Goal: Find specific page/section: Find specific page/section

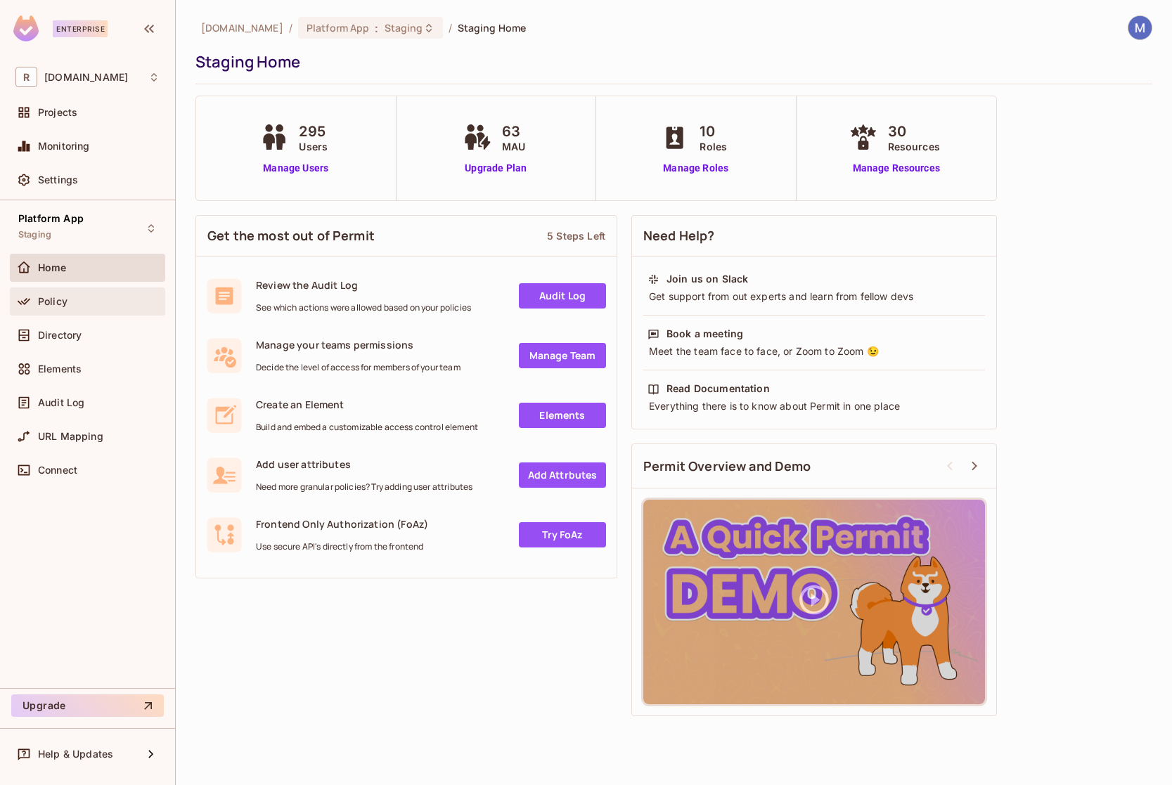
click at [91, 306] on div "Policy" at bounding box center [99, 301] width 122 height 11
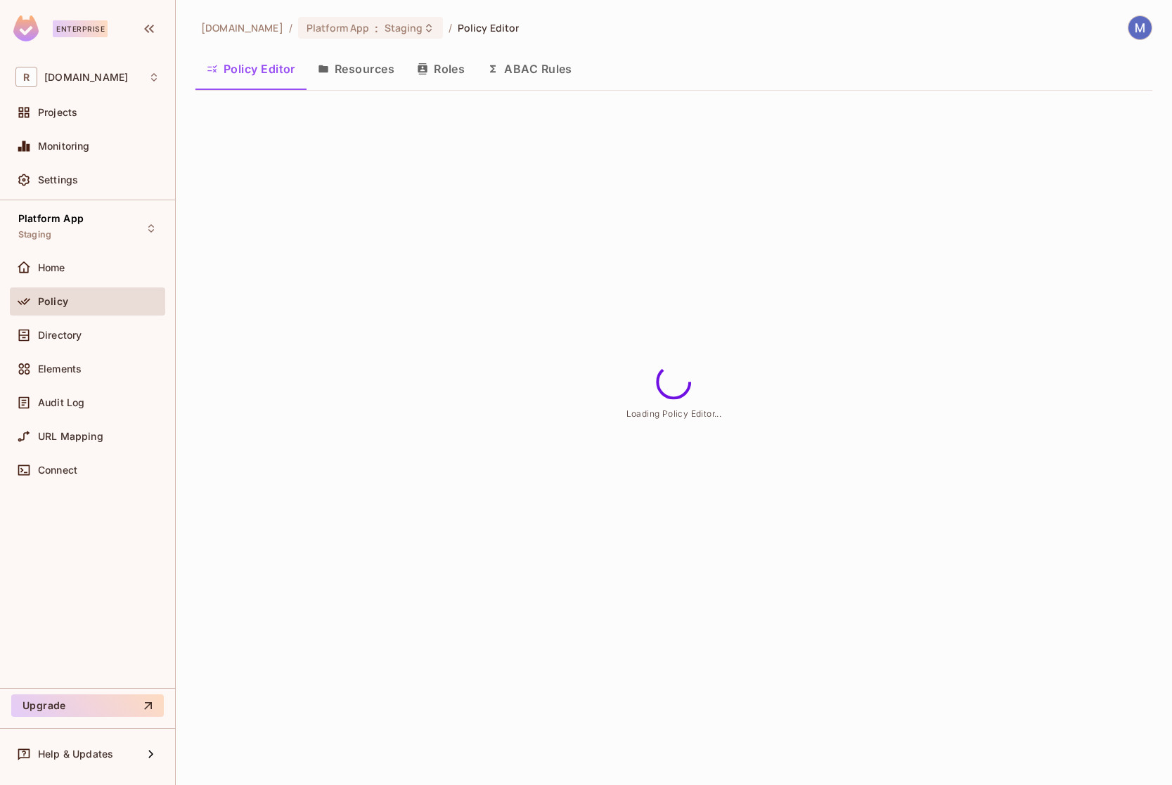
click at [347, 61] on button "Resources" at bounding box center [355, 68] width 99 height 35
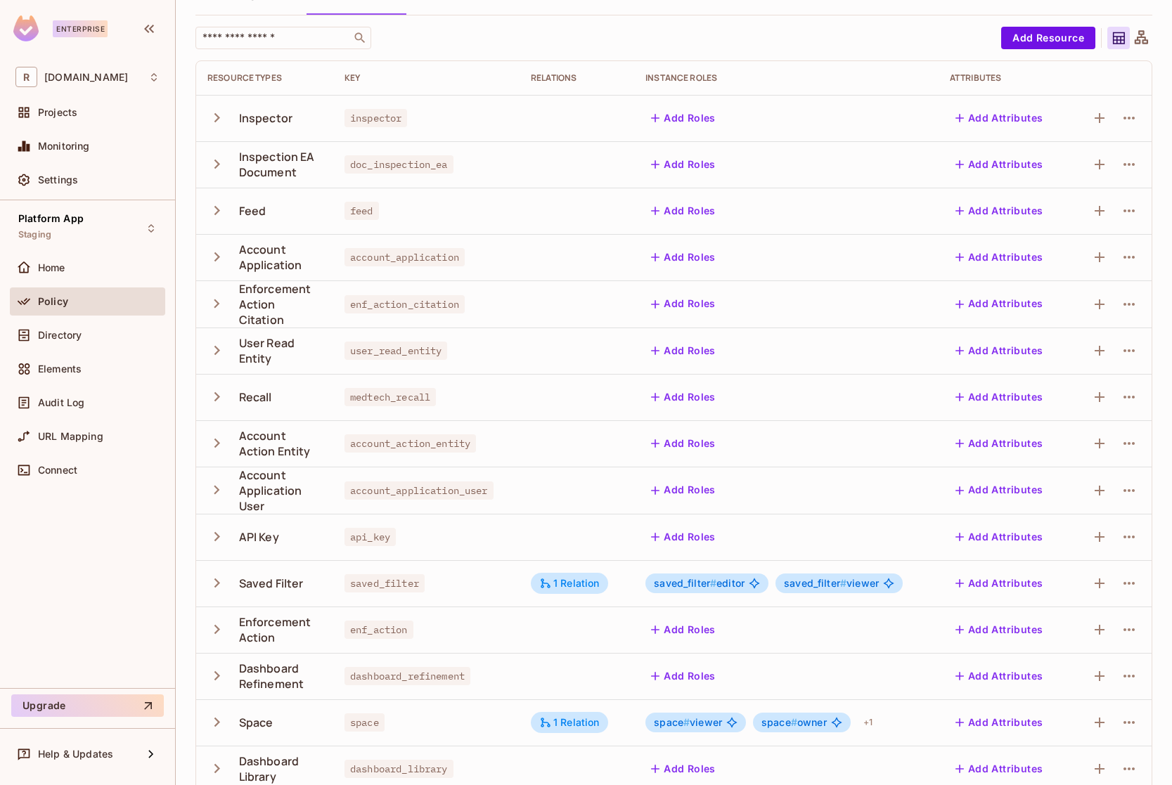
scroll to position [141, 0]
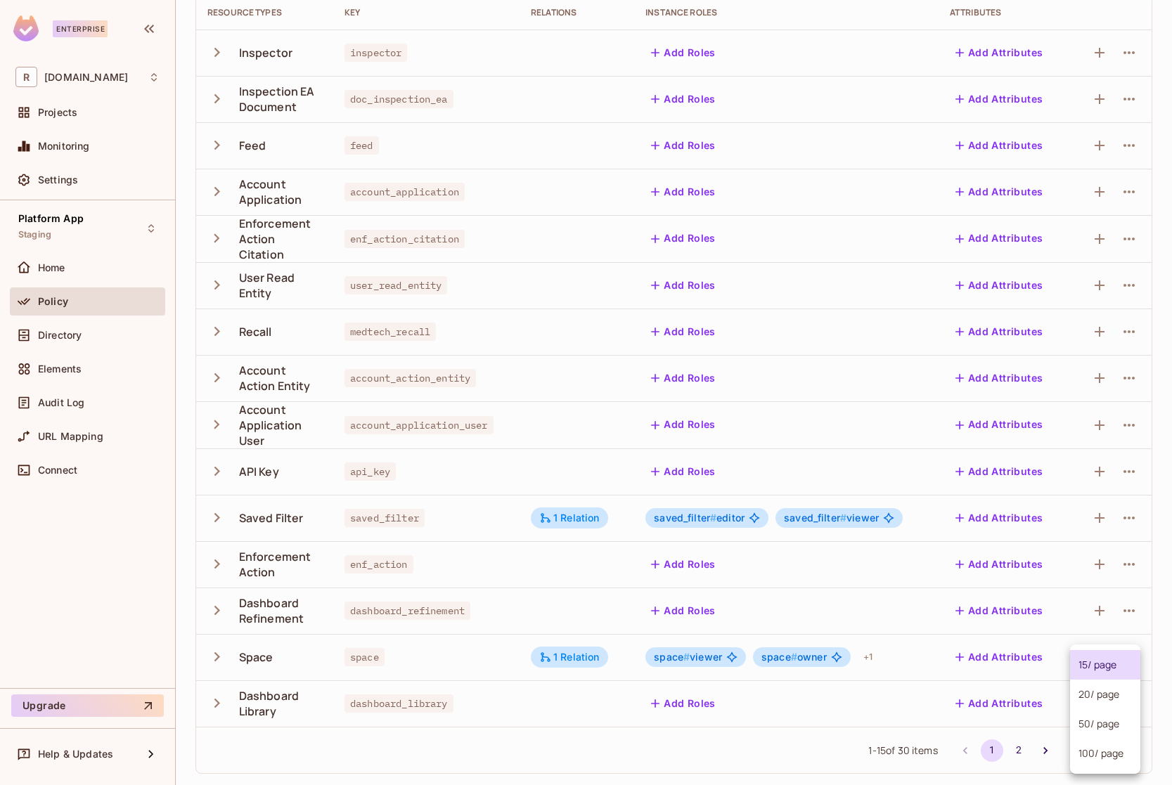
click at [1123, 761] on body "Enterprise R [DOMAIN_NAME] Projects Monitoring Settings Platform App Staging Ho…" at bounding box center [586, 392] width 1172 height 785
click at [1121, 756] on li "100 / page" at bounding box center [1105, 754] width 70 height 30
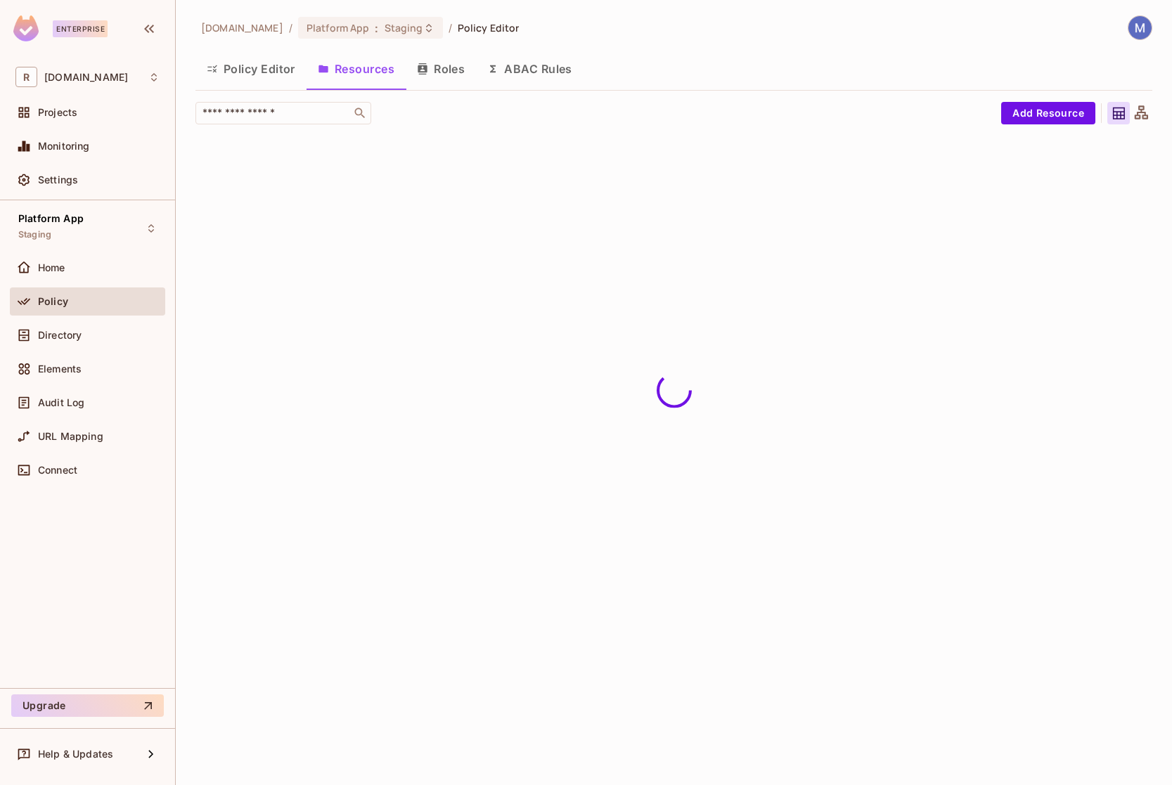
scroll to position [0, 0]
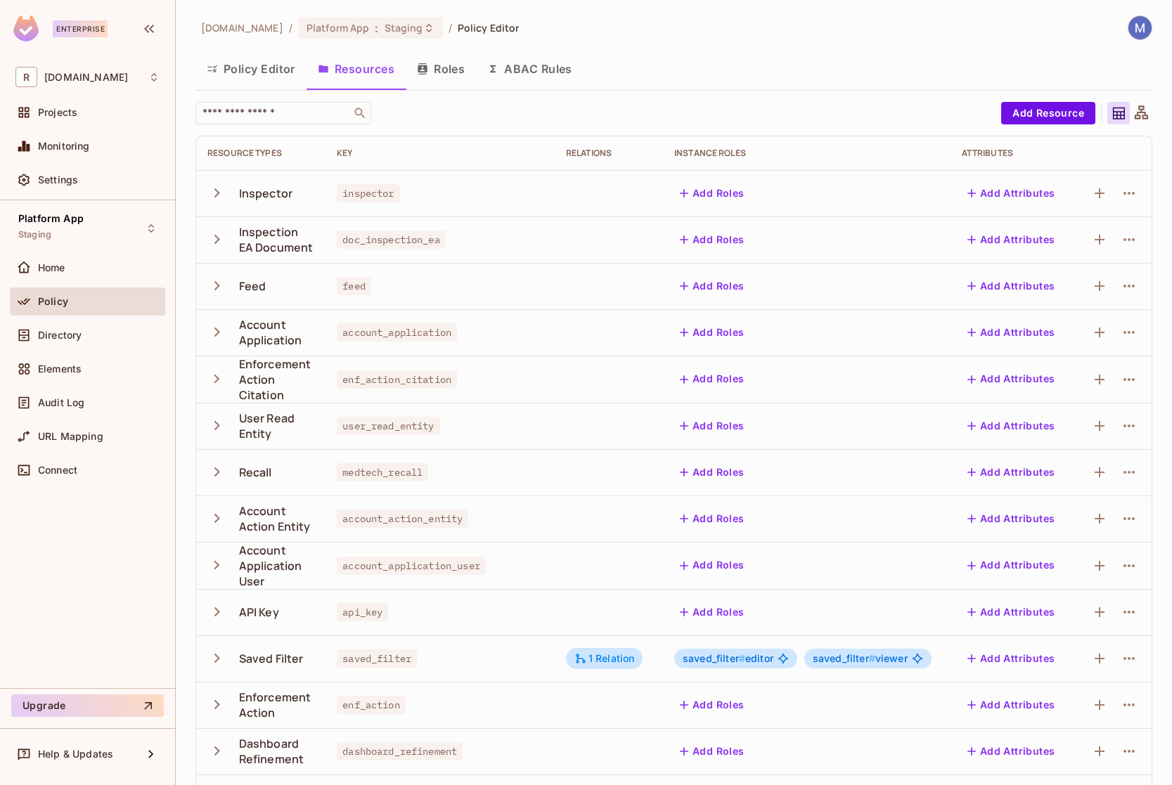
click at [276, 148] on div "Resource Types" at bounding box center [260, 153] width 107 height 11
click at [278, 150] on div "Resource Types" at bounding box center [260, 153] width 107 height 11
